Goal: Information Seeking & Learning: Check status

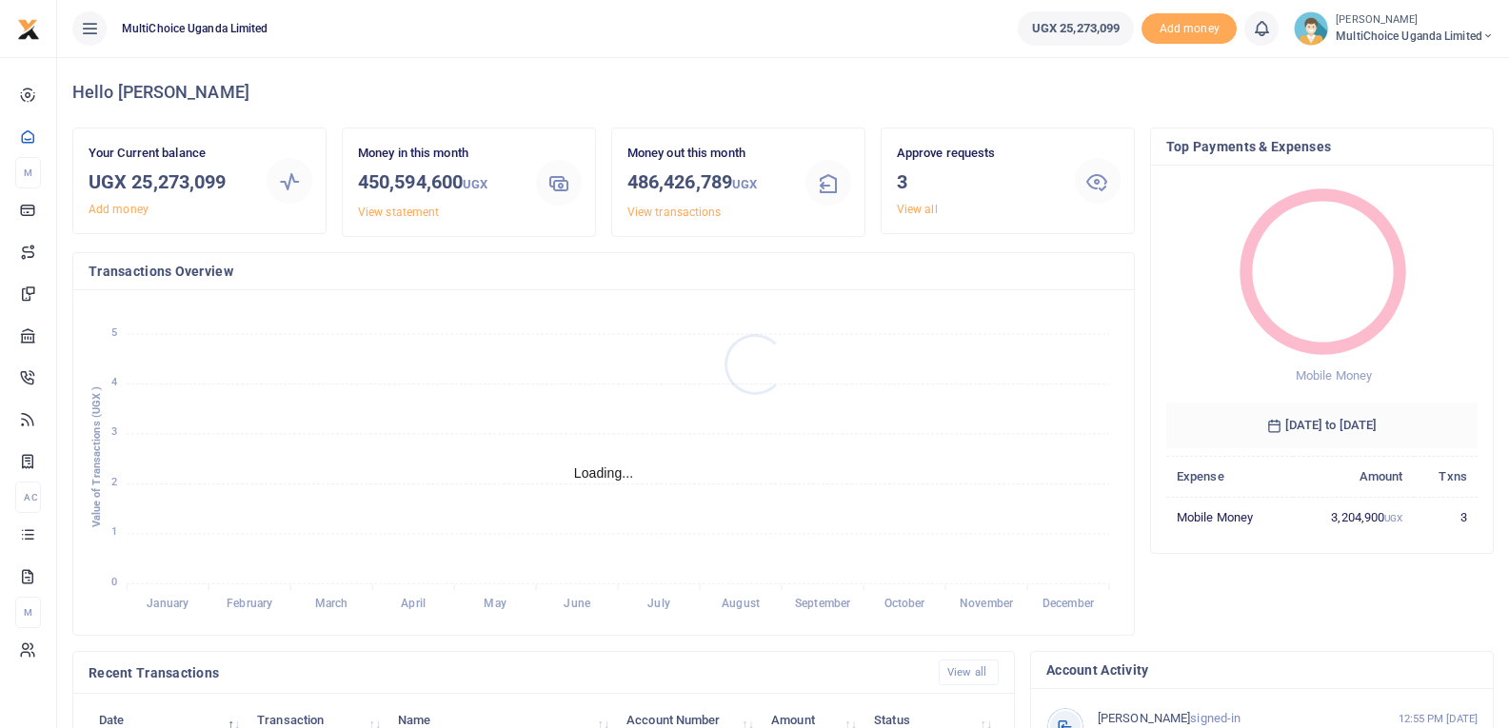
scroll to position [15, 15]
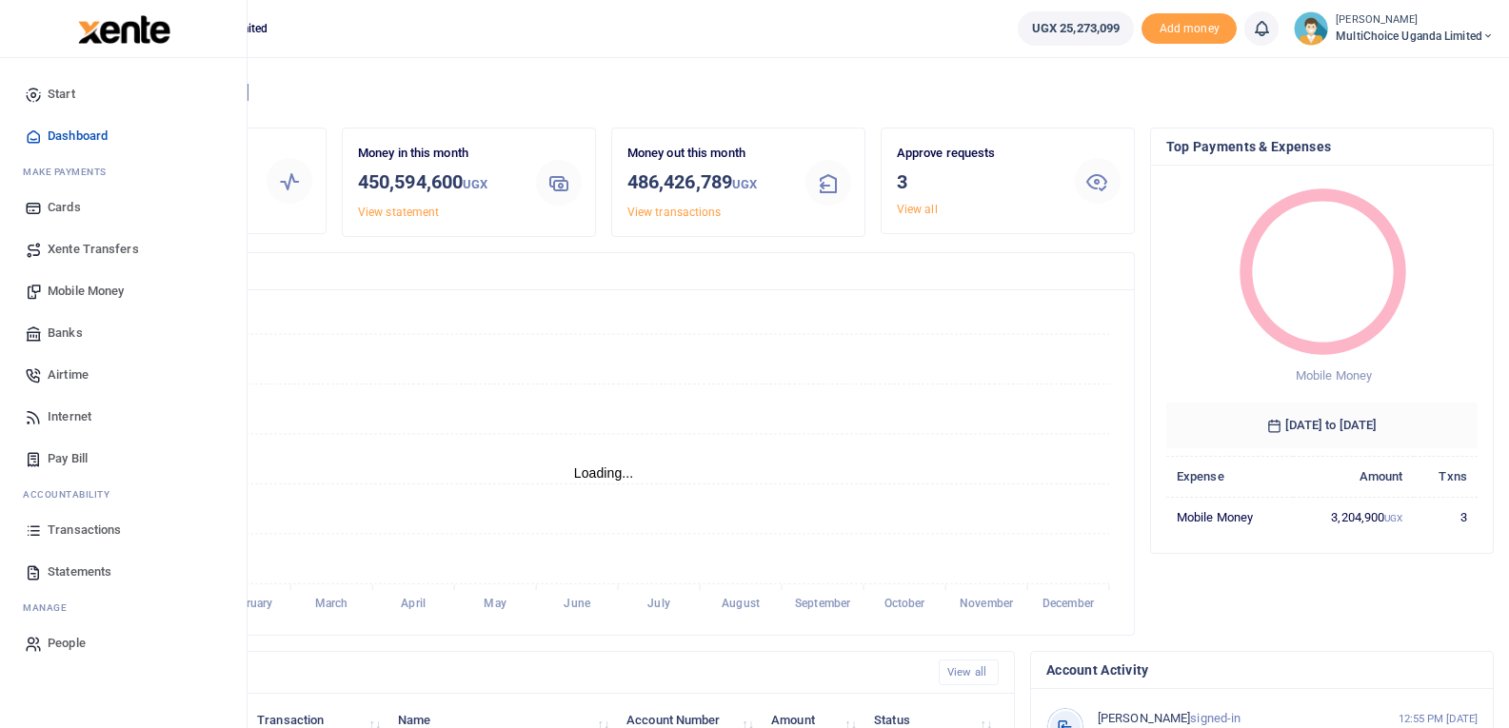
click at [66, 532] on span "Transactions" at bounding box center [84, 530] width 73 height 19
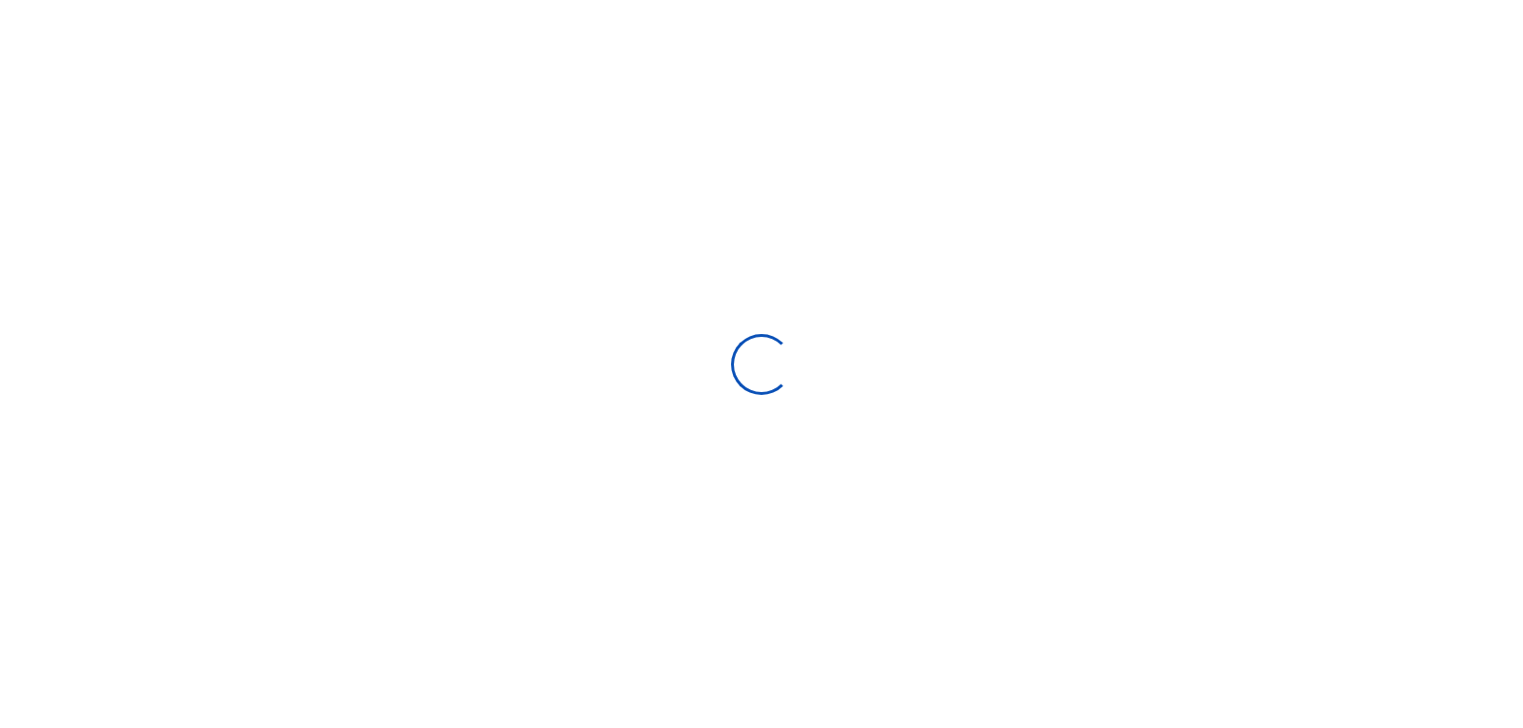
type input "[DATE] - [DATE]"
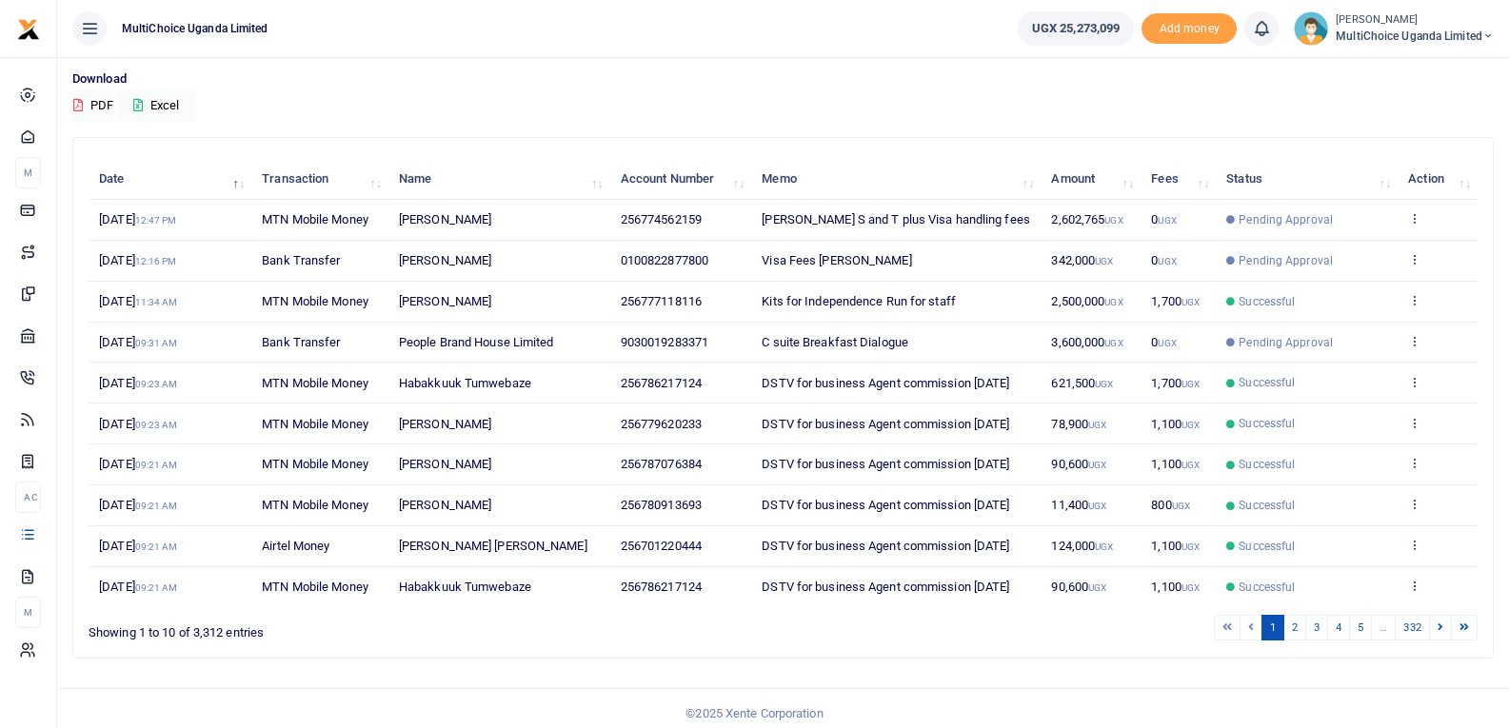
scroll to position [148, 0]
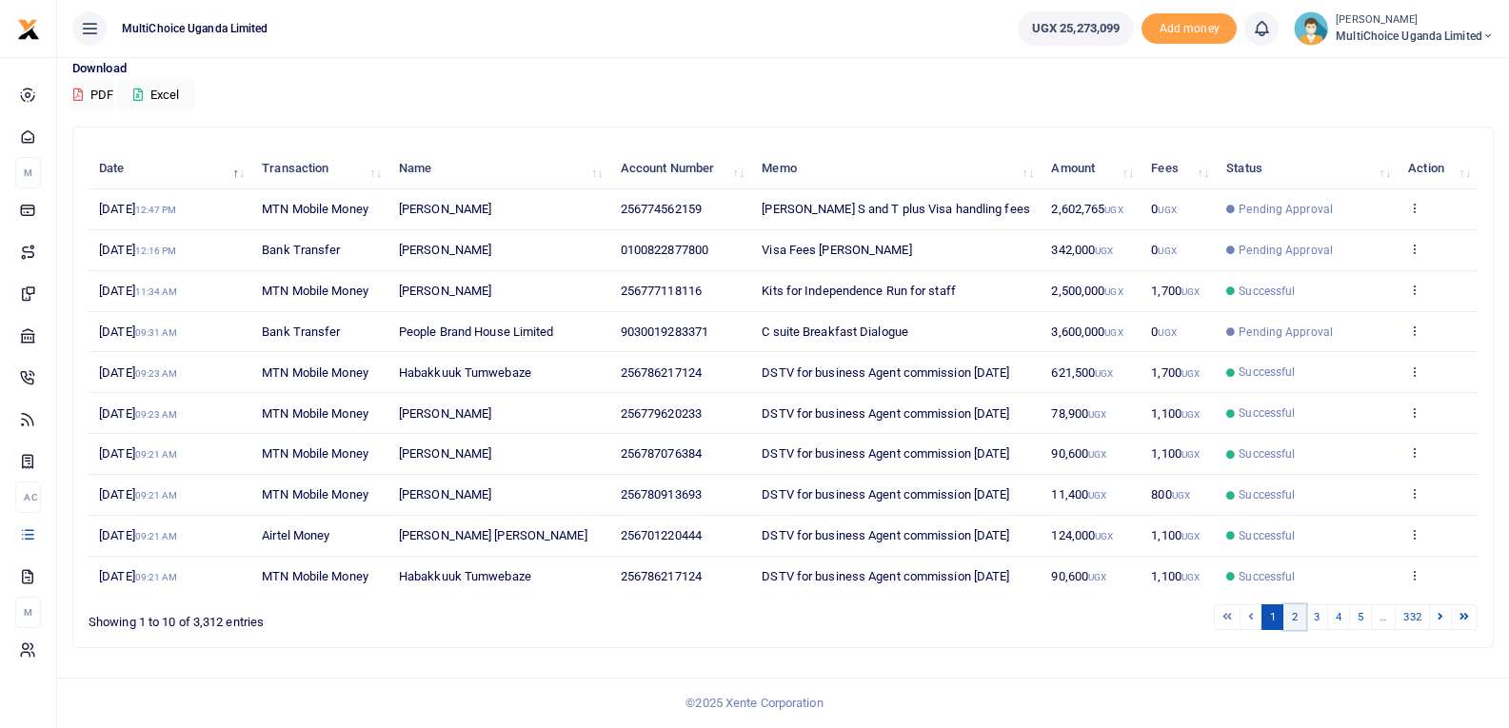
click at [1299, 623] on link "2" at bounding box center [1295, 618] width 23 height 26
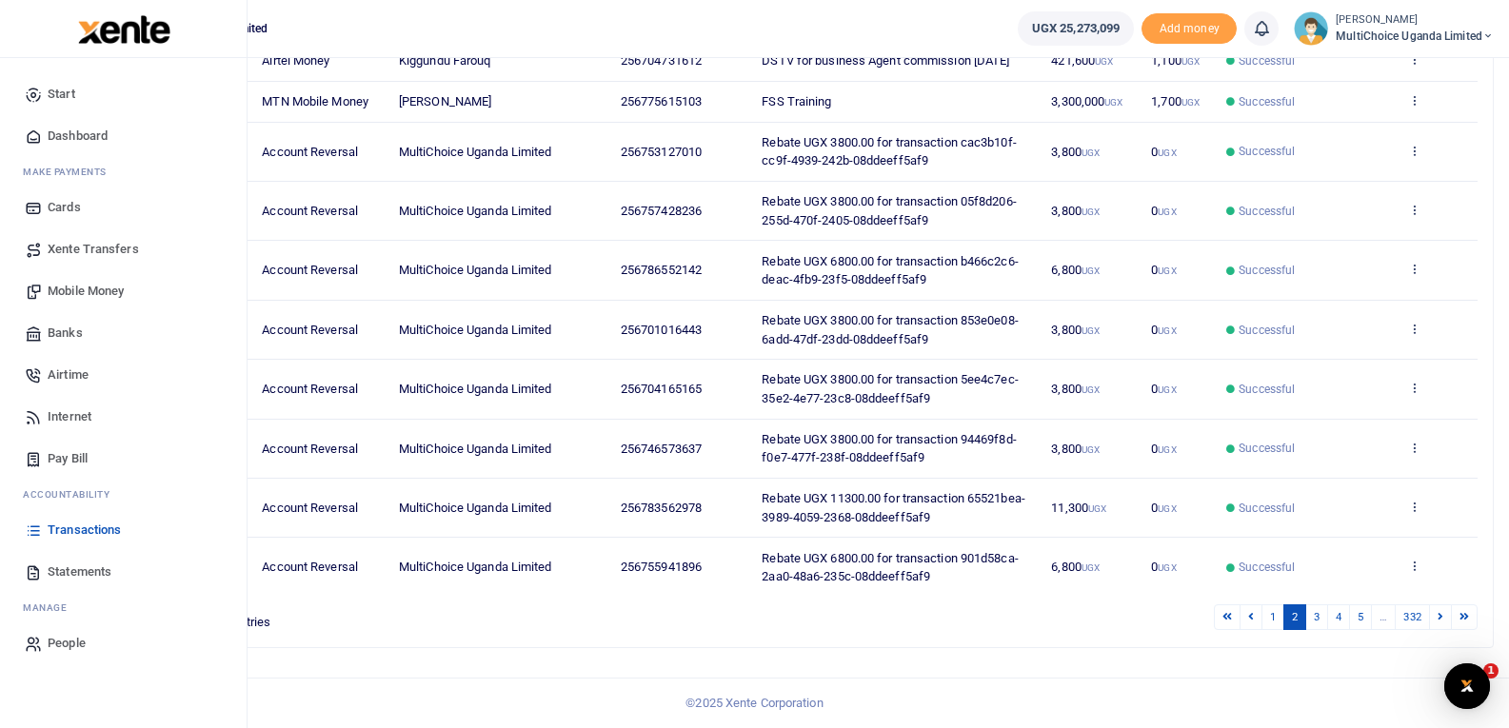
scroll to position [0, 0]
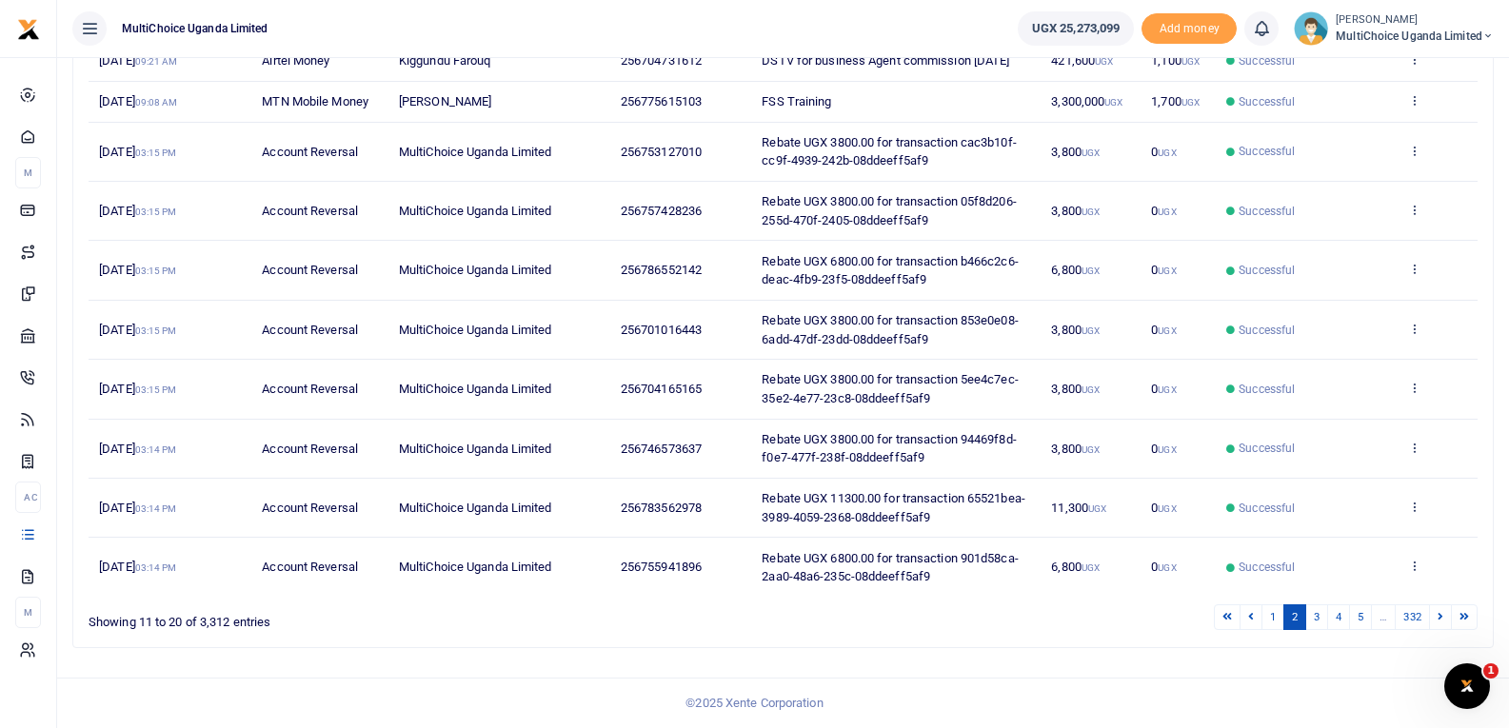
click at [1475, 37] on span "MultiChoice Uganda Limited" at bounding box center [1415, 36] width 158 height 17
click at [1412, 76] on link "Switch accounts" at bounding box center [1420, 69] width 150 height 27
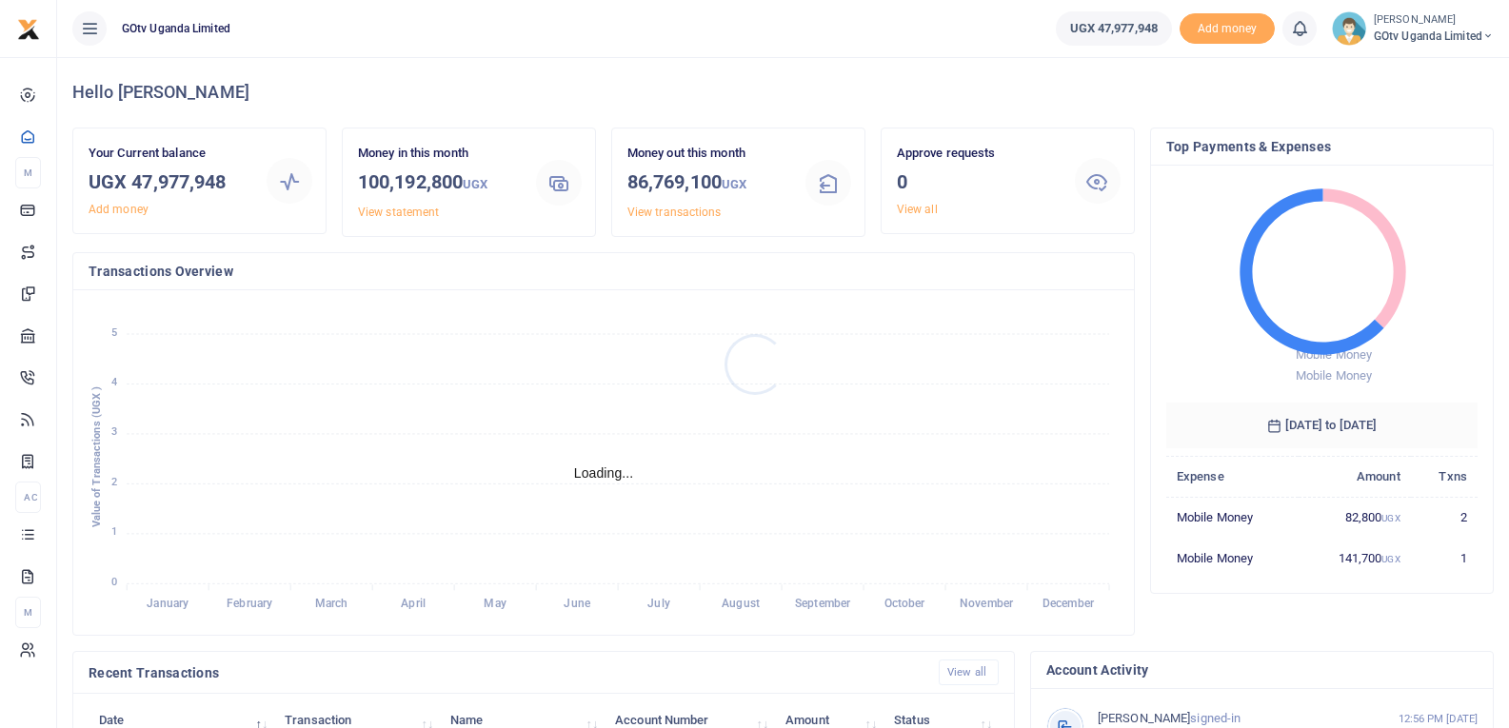
scroll to position [15, 15]
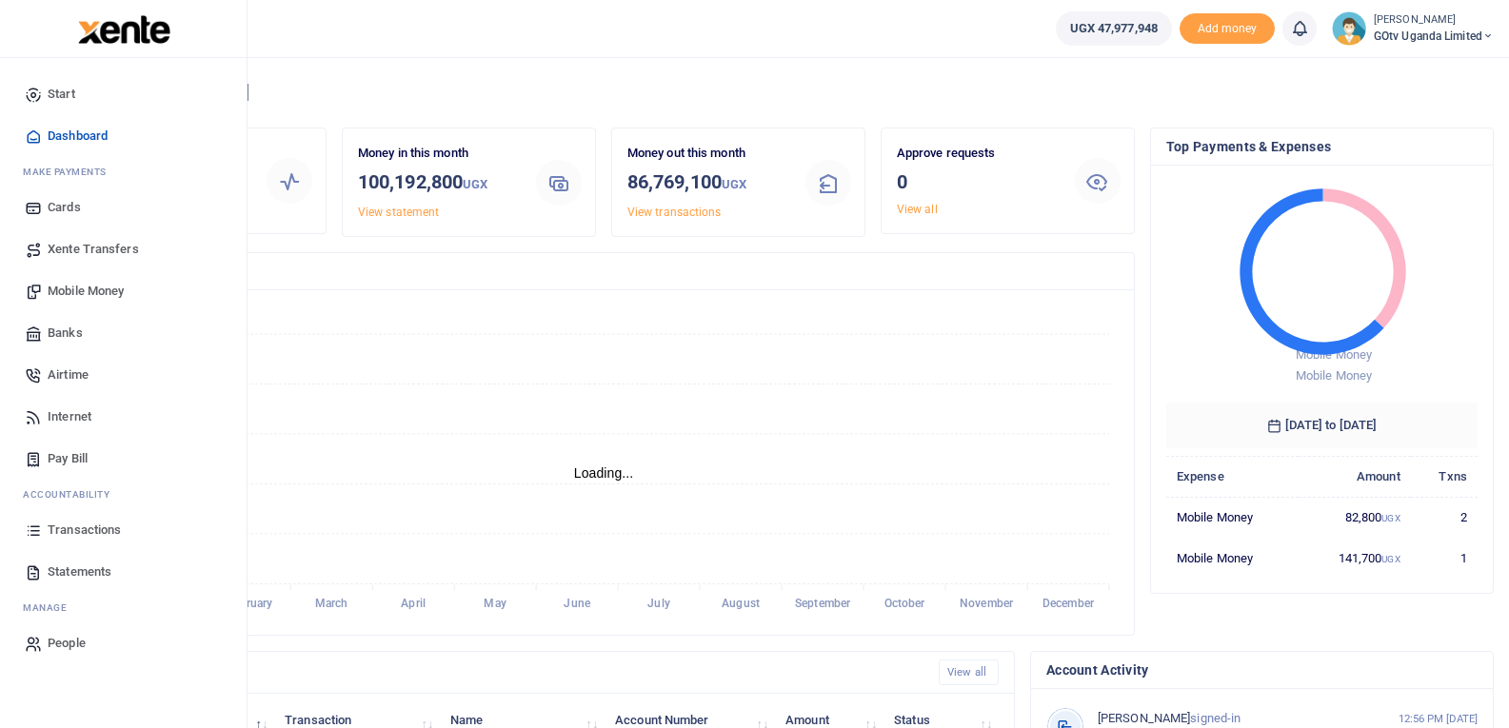
click at [92, 538] on span "Transactions" at bounding box center [84, 530] width 73 height 19
